Goal: Information Seeking & Learning: Learn about a topic

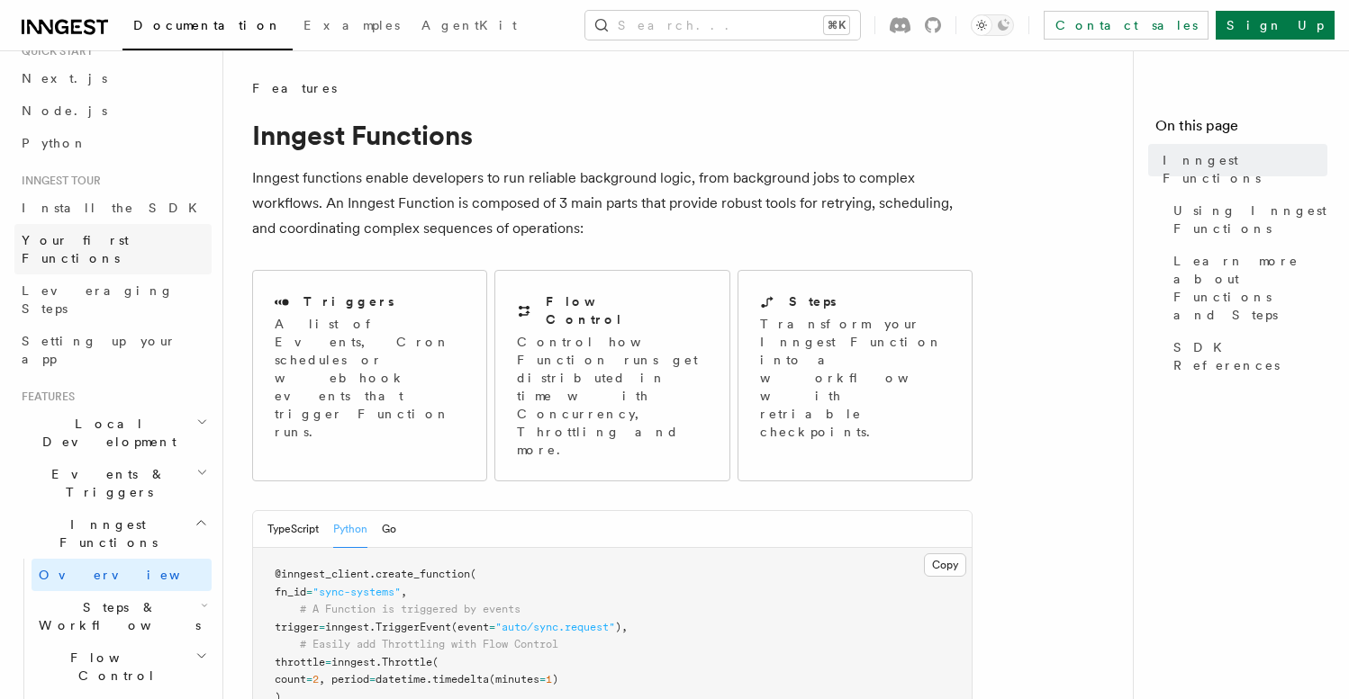
click at [143, 240] on link "Your first Functions" at bounding box center [112, 249] width 197 height 50
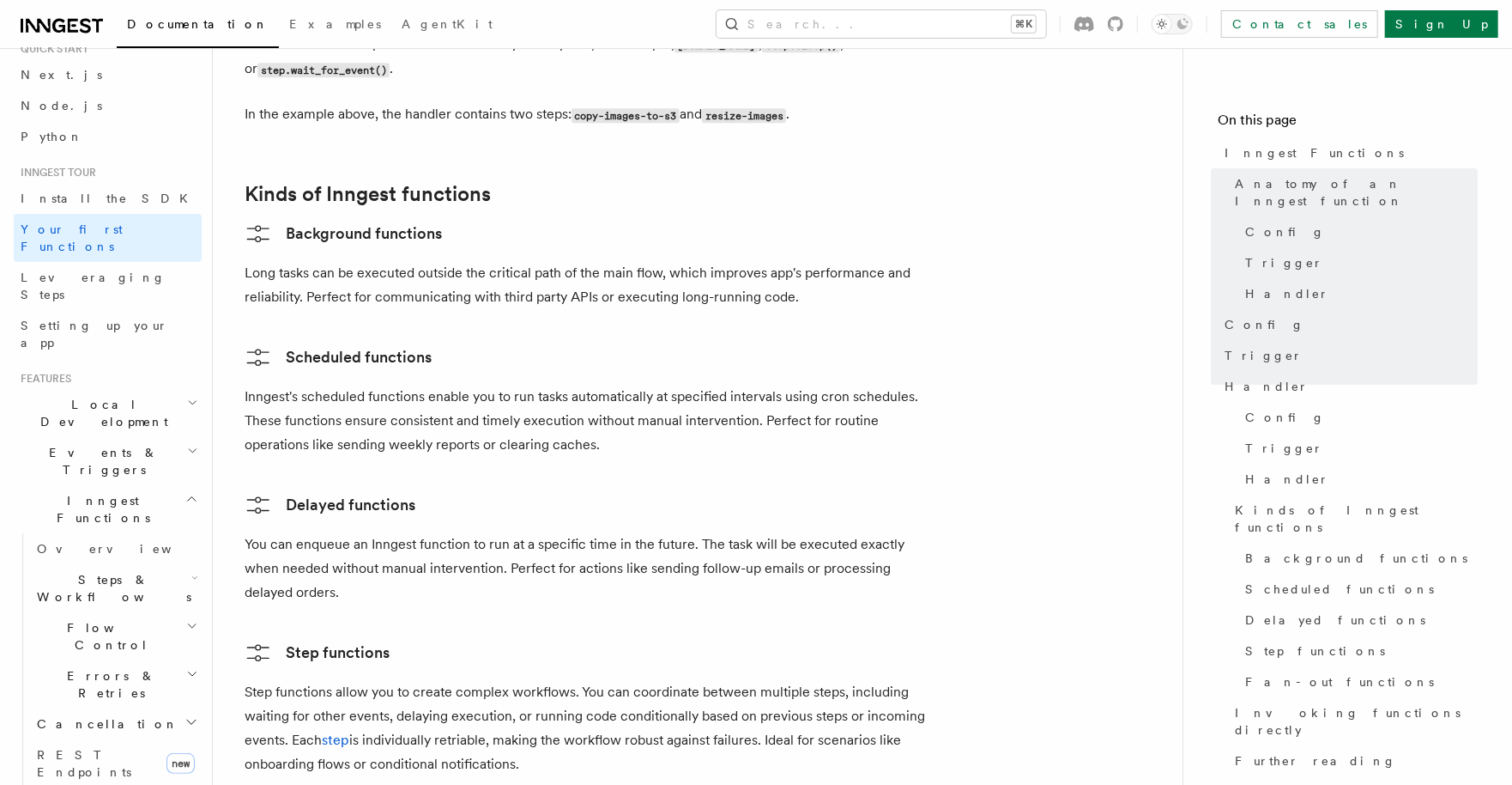
scroll to position [2703, 0]
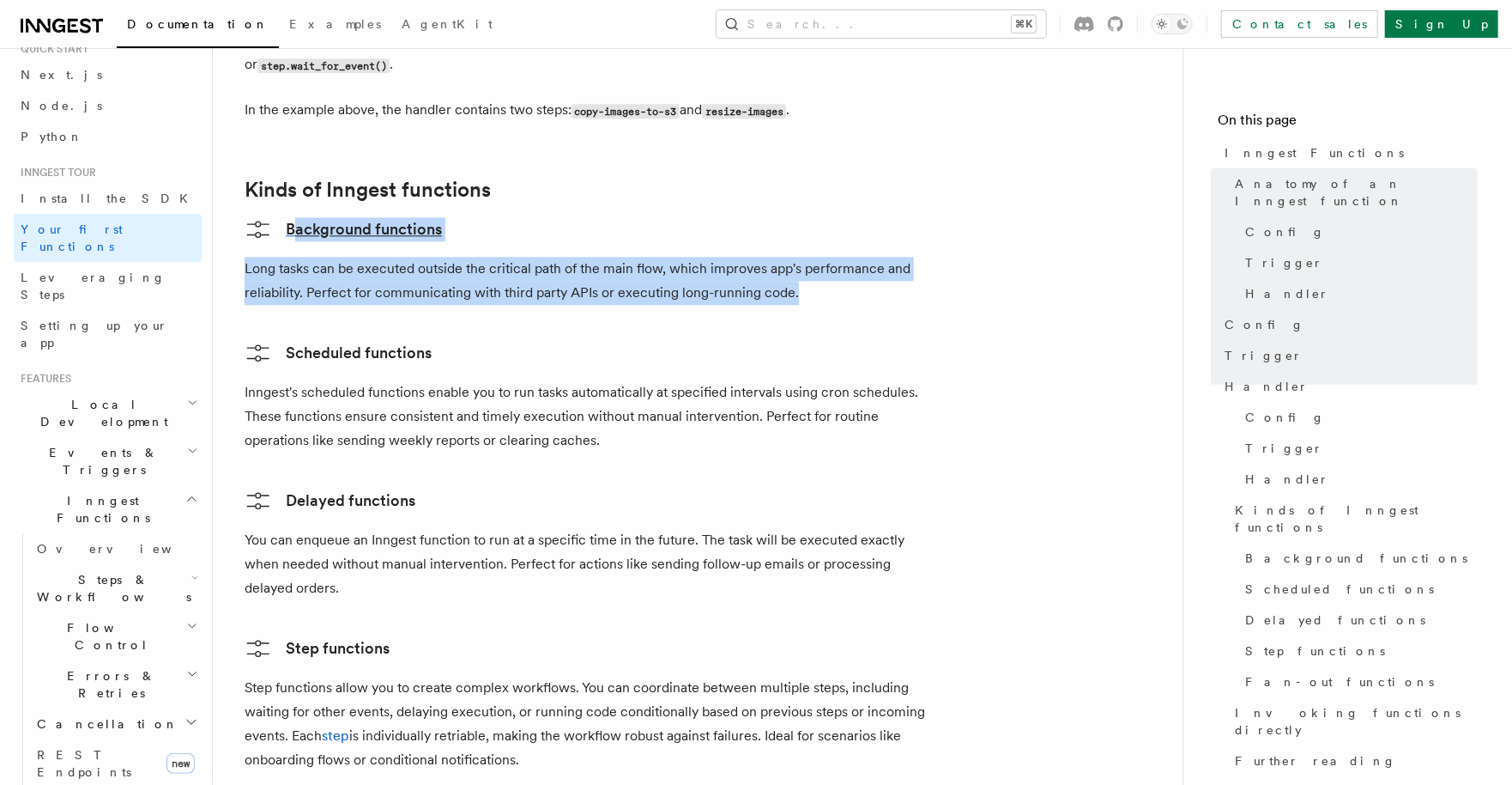
drag, startPoint x: 796, startPoint y: 176, endPoint x: 254, endPoint y: 101, distance: 547.2
click at [253, 216] on icon at bounding box center [258, 229] width 28 height 28
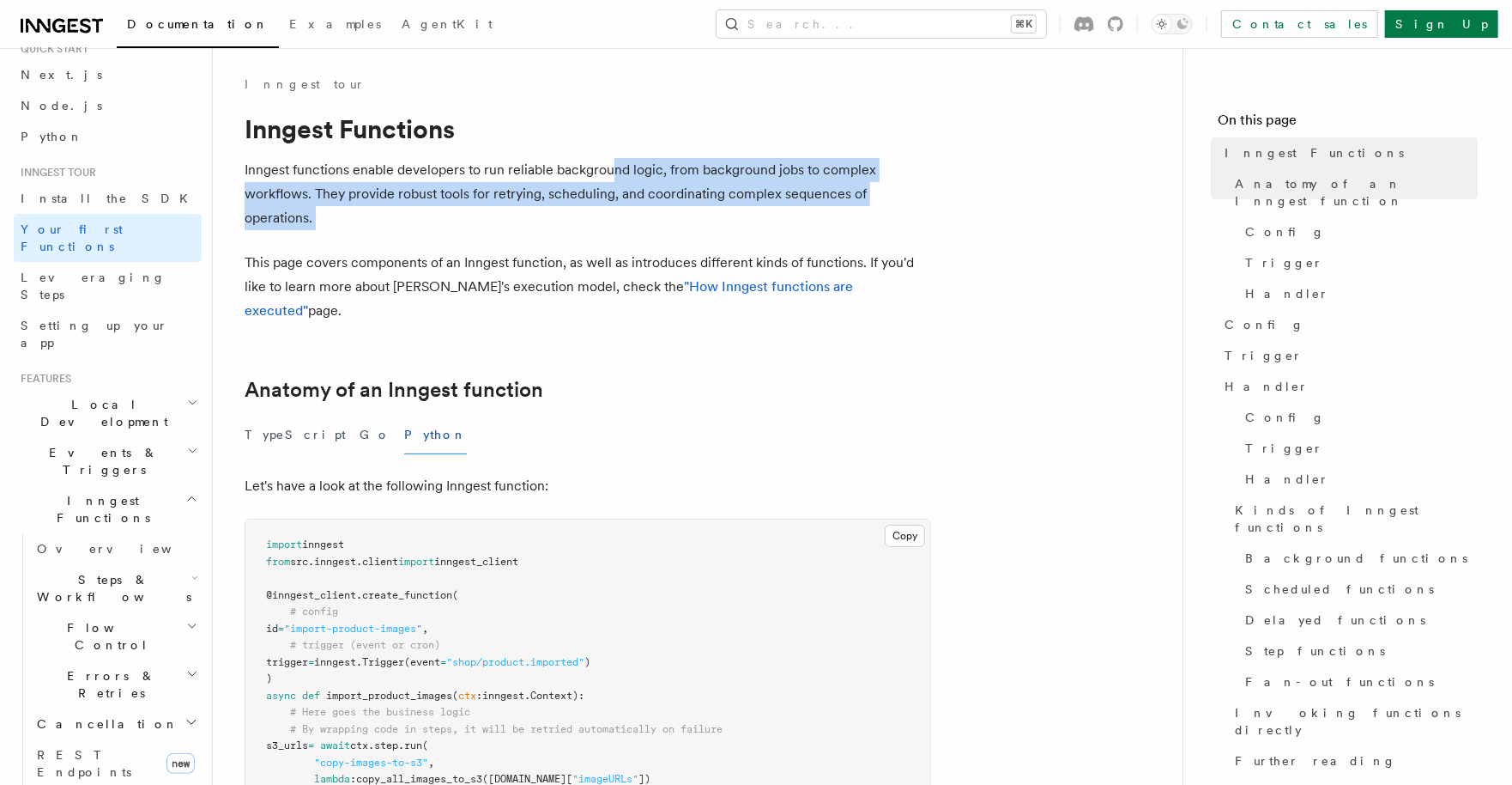
drag, startPoint x: 614, startPoint y: 160, endPoint x: 657, endPoint y: 246, distance: 96.2
click at [659, 176] on p "Inngest functions enable developers to run reliable background logic, from back…" at bounding box center [588, 195] width 686 height 72
drag, startPoint x: 613, startPoint y: 141, endPoint x: 619, endPoint y: 220, distance: 79.2
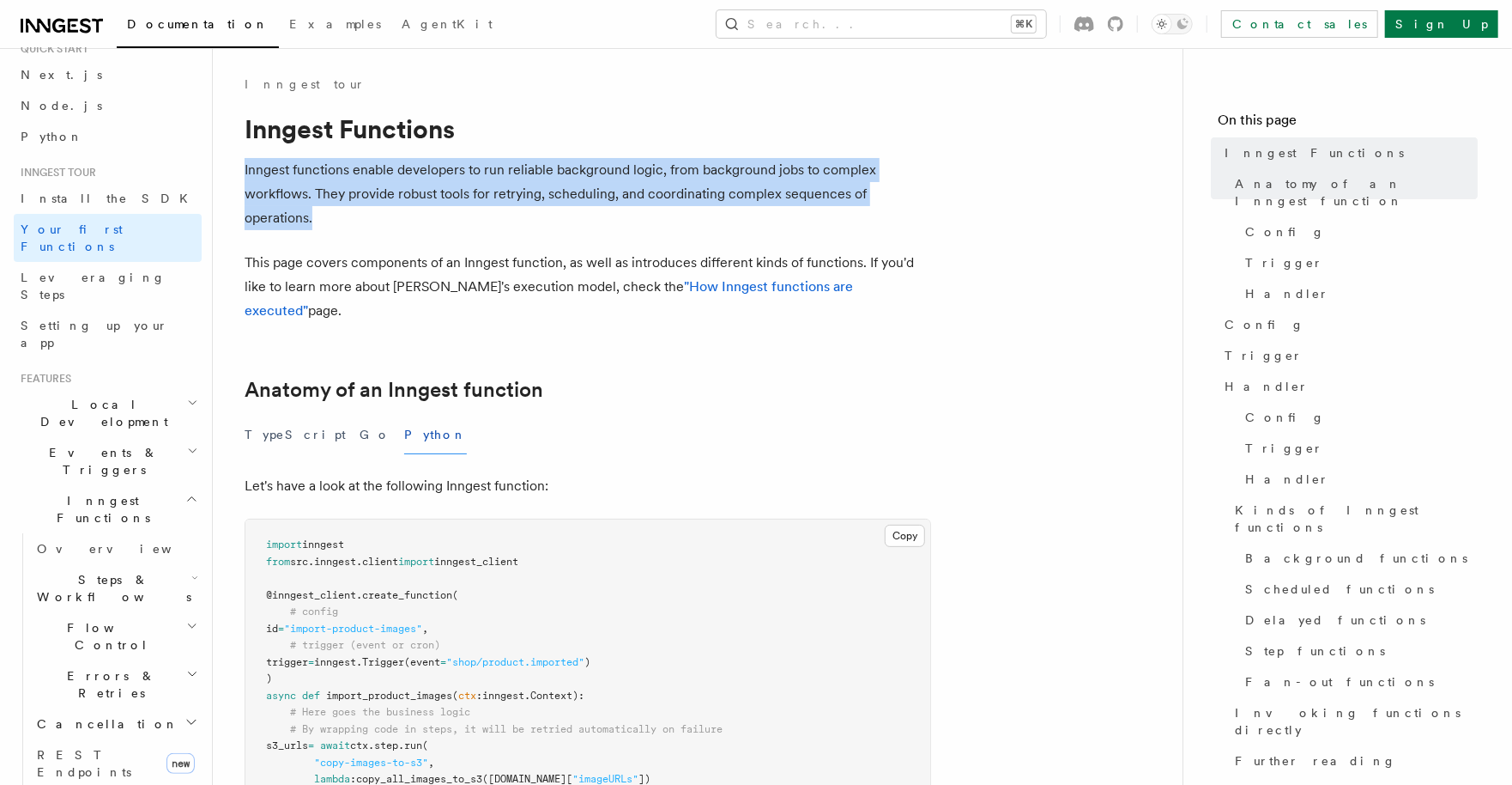
click at [604, 196] on p "Inngest functions enable developers to run reliable background logic, from back…" at bounding box center [588, 195] width 686 height 72
drag, startPoint x: 550, startPoint y: 135, endPoint x: 573, endPoint y: 242, distance: 109.4
click at [554, 174] on p "Inngest functions enable developers to run reliable background logic, from back…" at bounding box center [588, 195] width 686 height 72
drag, startPoint x: 537, startPoint y: 123, endPoint x: 554, endPoint y: 210, distance: 88.6
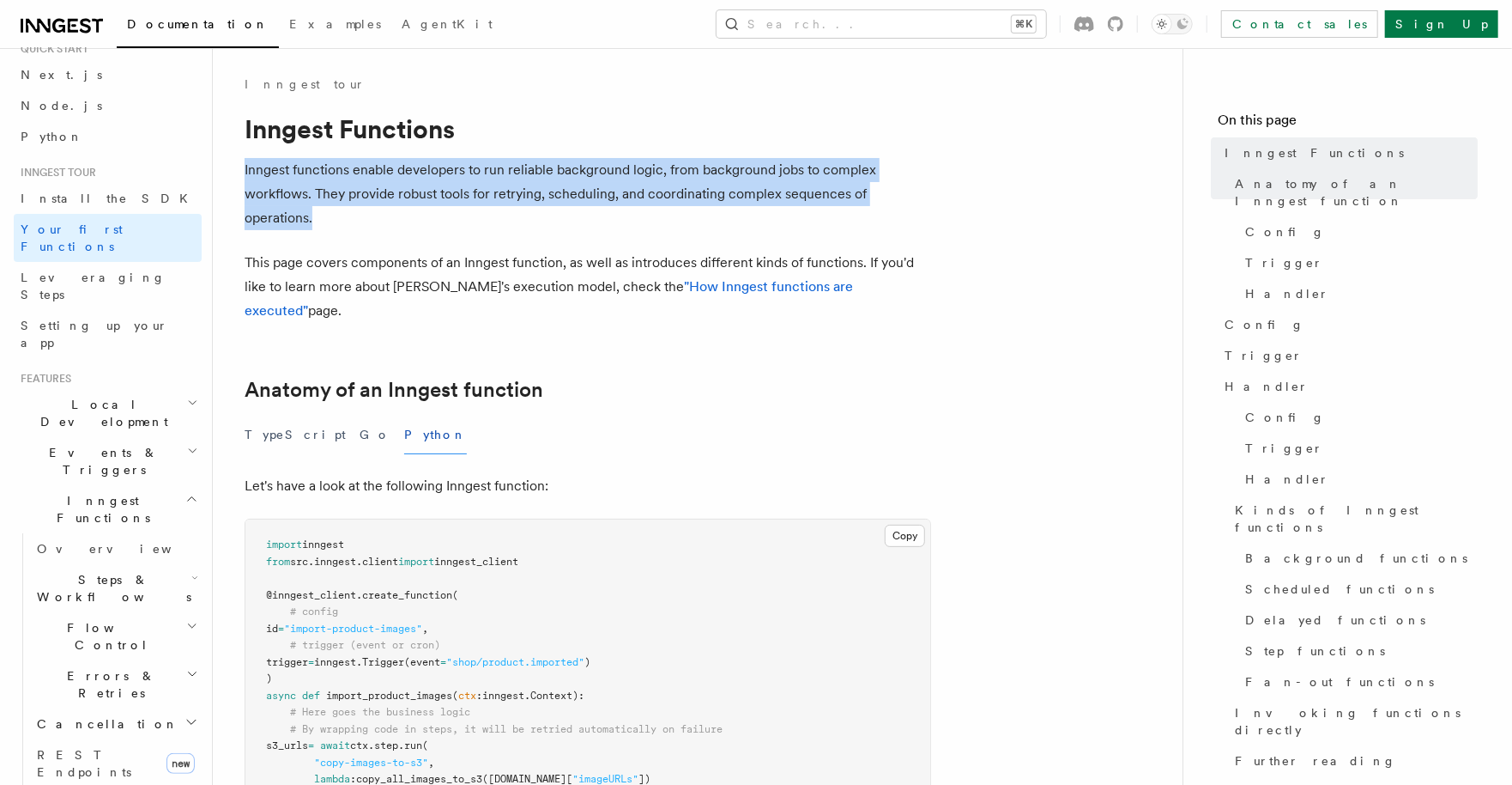
drag, startPoint x: 535, startPoint y: 196, endPoint x: 538, endPoint y: 208, distance: 12.4
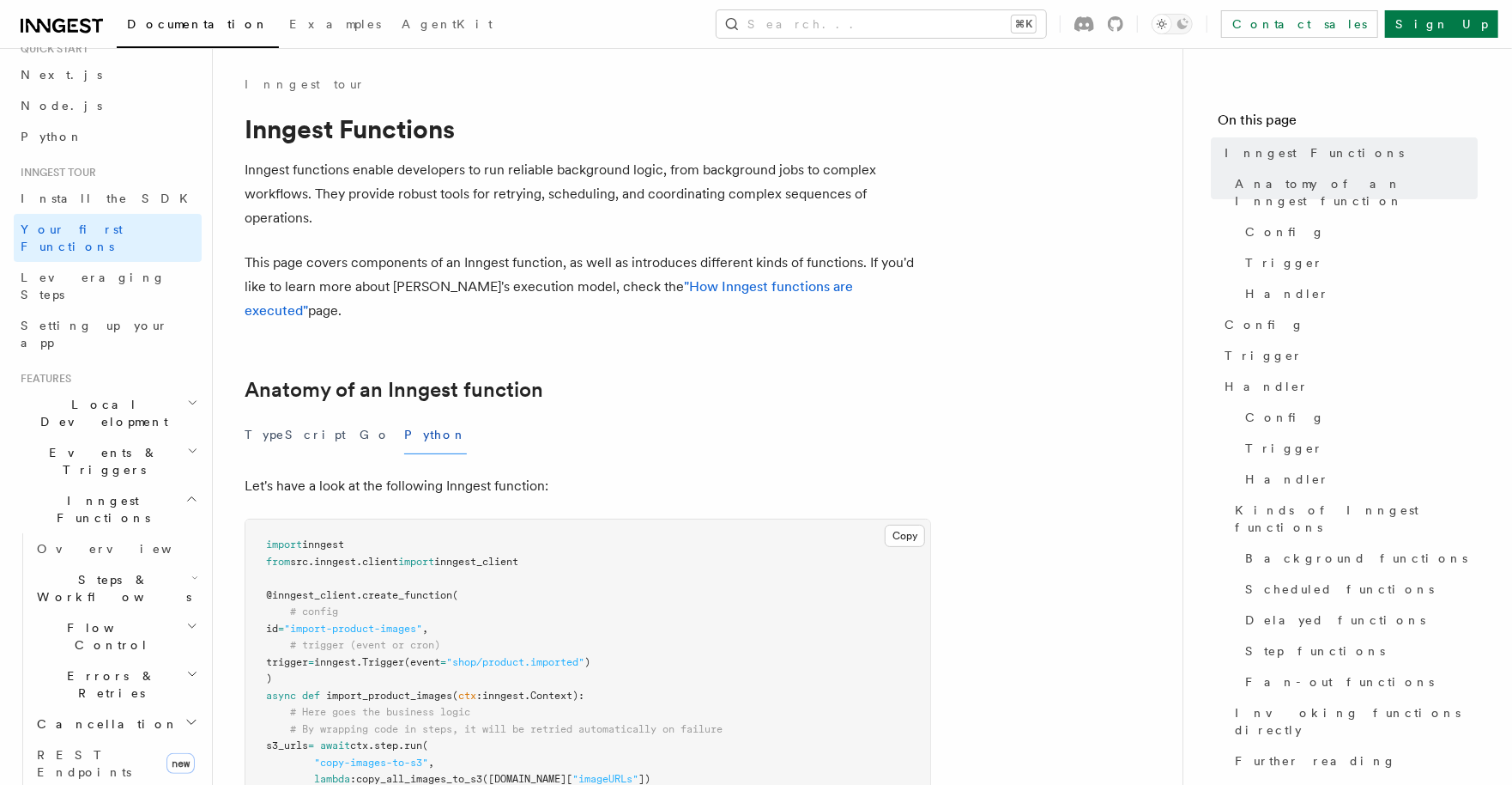
click at [512, 125] on h1 "Inngest Functions" at bounding box center [588, 129] width 686 height 31
